Goal: Find specific page/section: Find specific page/section

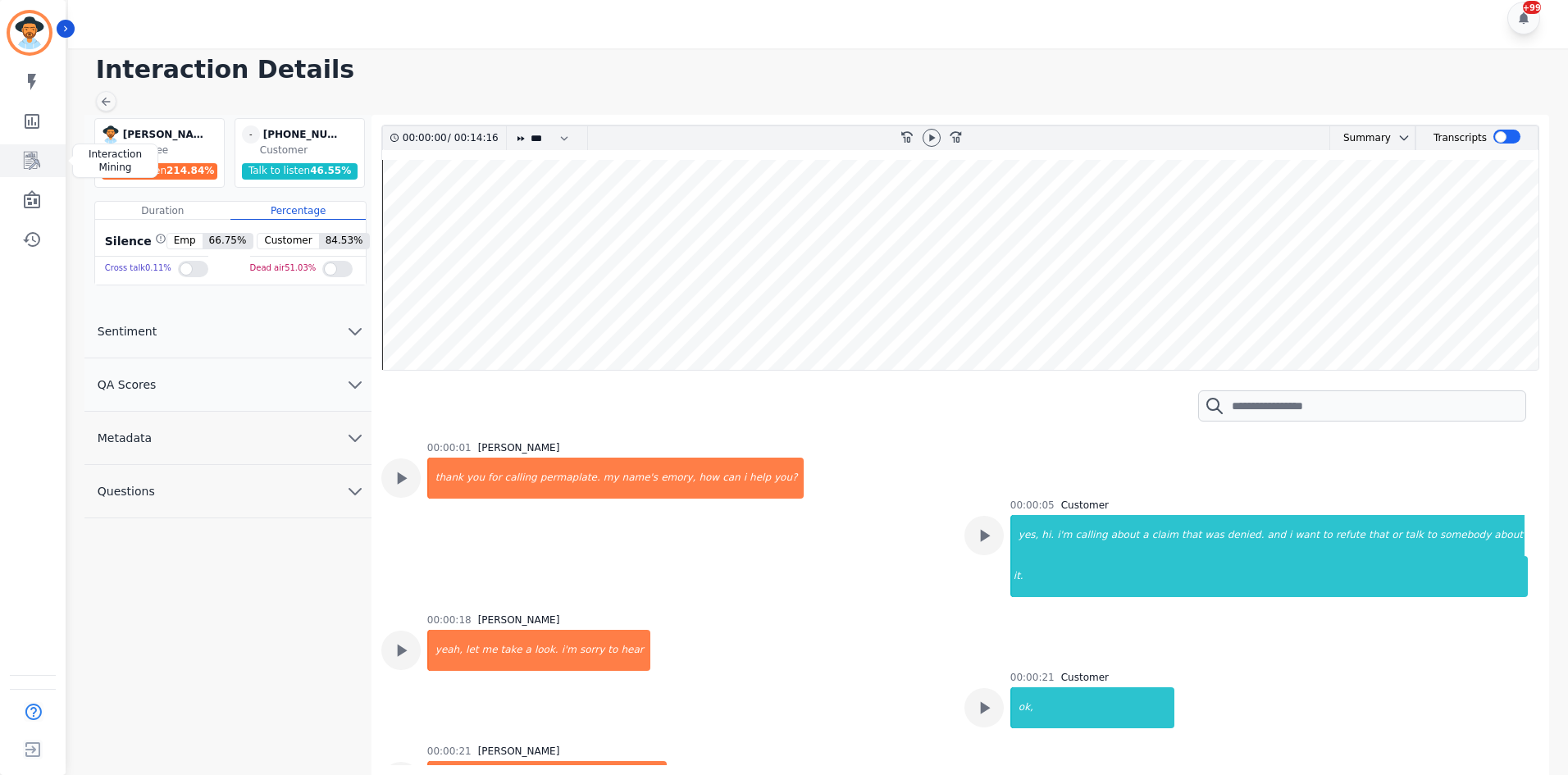
scroll to position [1972, 0]
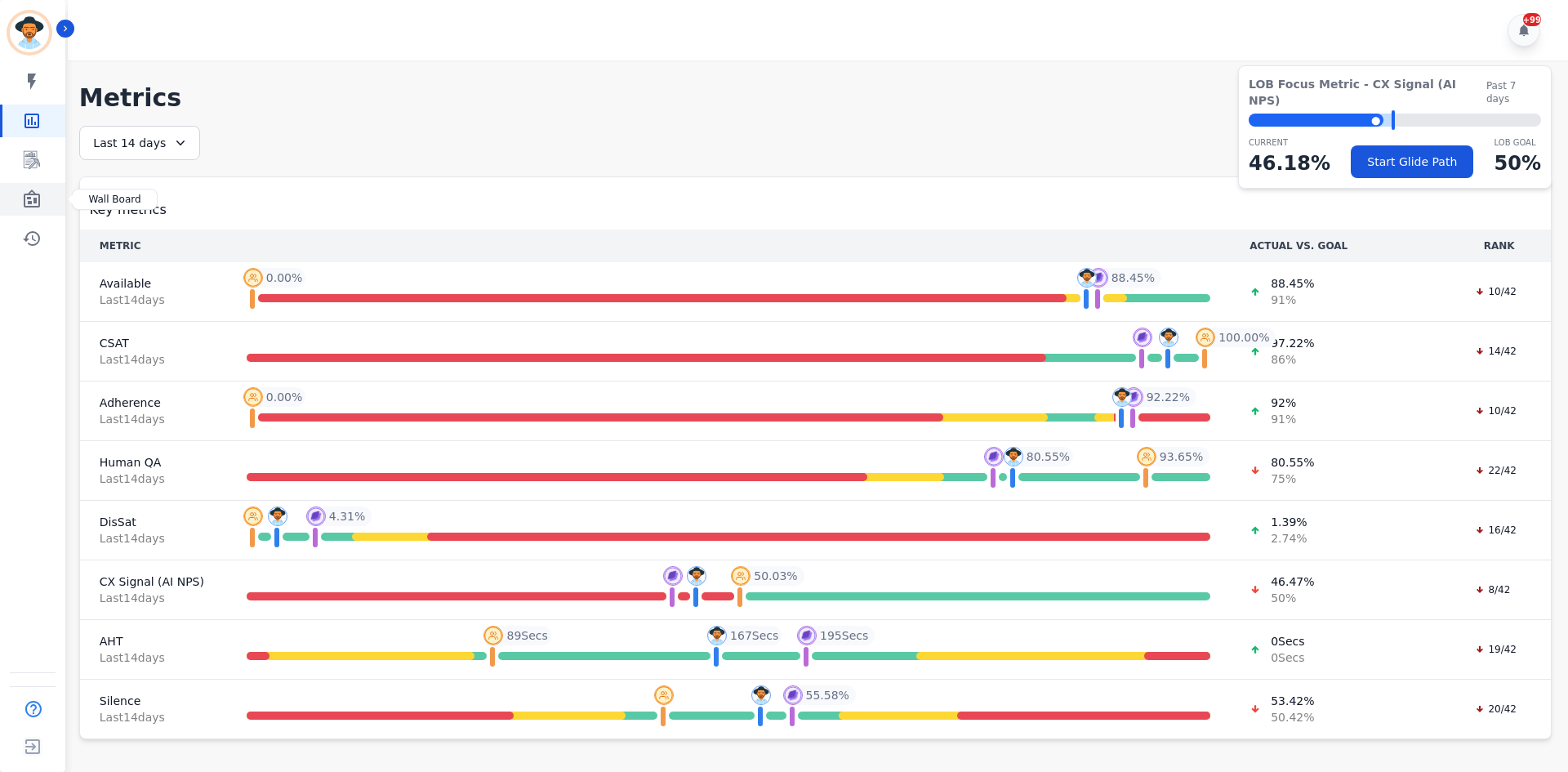
click at [21, 190] on link "Sidebar" at bounding box center [34, 199] width 63 height 32
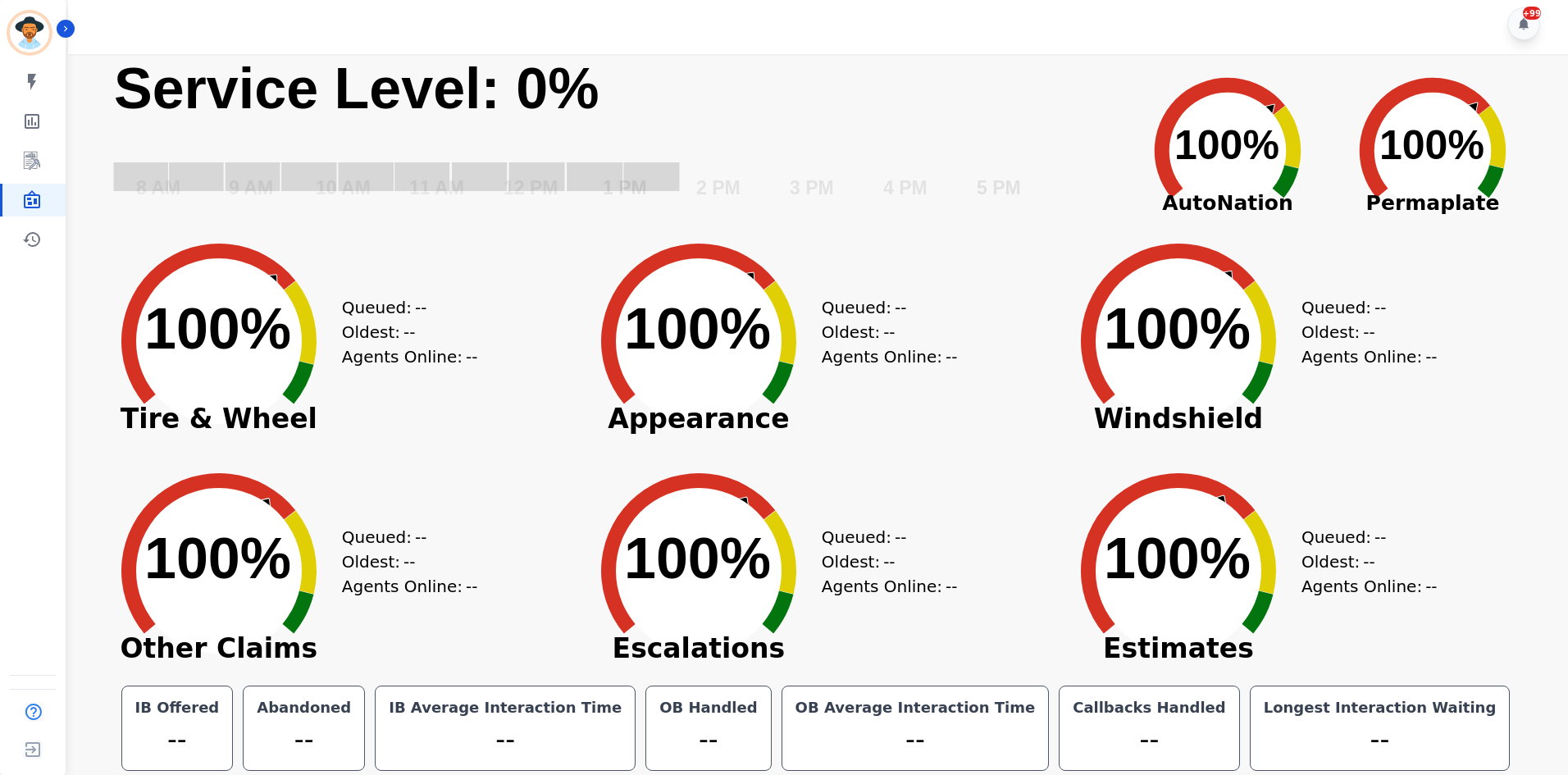
scroll to position [9, 0]
